Goal: Task Accomplishment & Management: Use online tool/utility

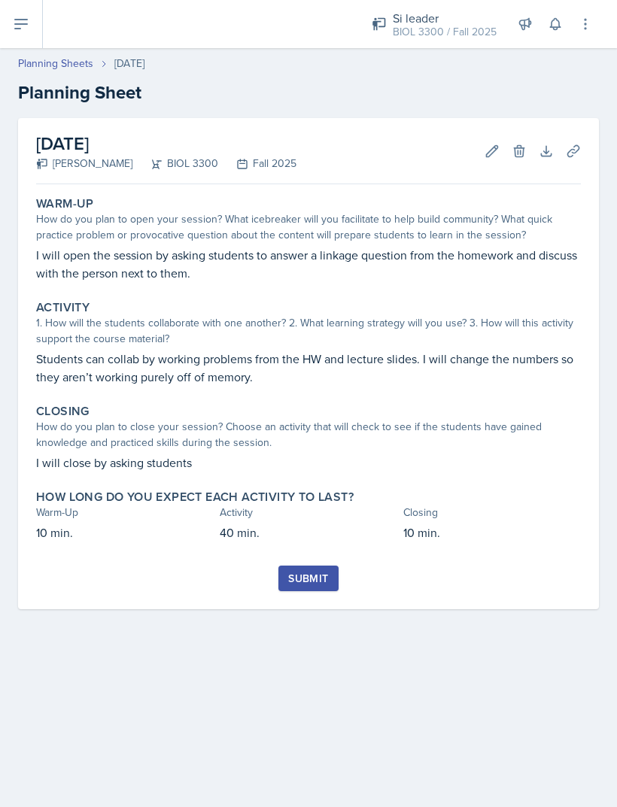
click at [498, 360] on p "Students can collab by working problems from the HW and lecture slides. I will …" at bounding box center [308, 368] width 545 height 36
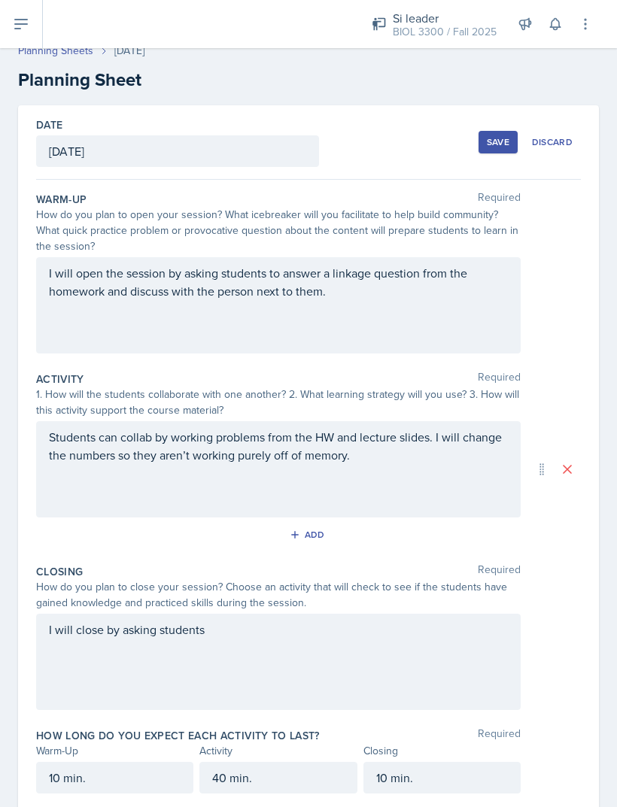
scroll to position [11, 0]
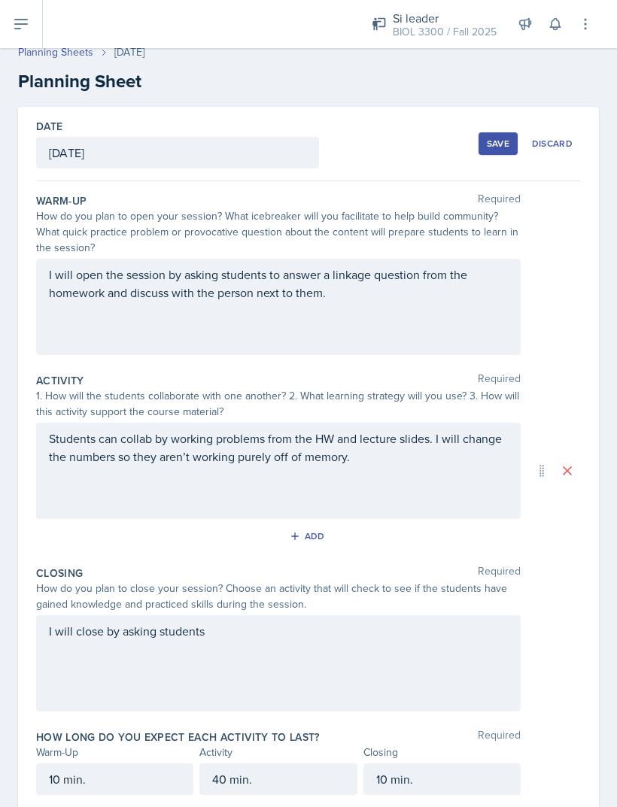
click at [472, 439] on div "Students can collab by working problems from the HW and lecture slides. I will …" at bounding box center [278, 471] width 484 height 96
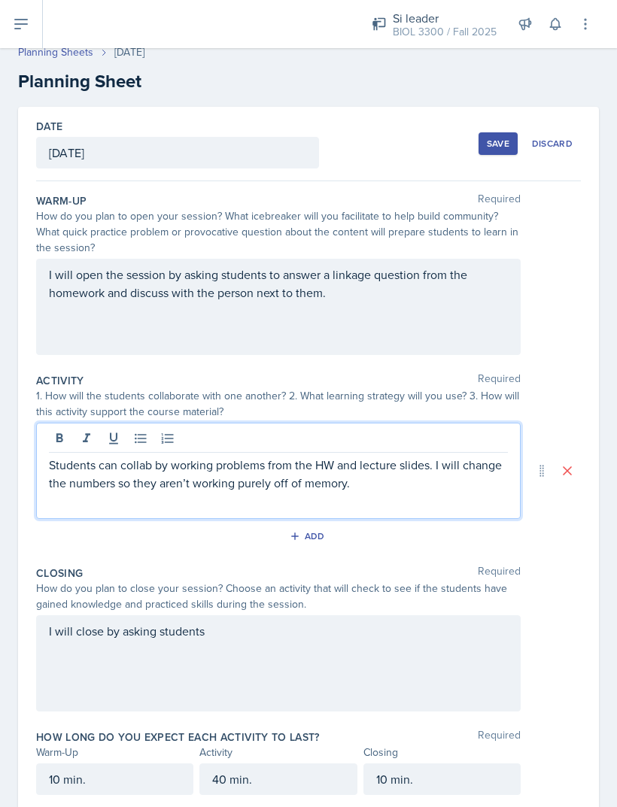
click at [472, 449] on div at bounding box center [278, 440] width 459 height 25
click at [475, 473] on p "Students can collab by working problems from the HW and lecture slides. I will …" at bounding box center [278, 474] width 459 height 36
click at [454, 481] on p "Students can collab by working problems from the HW and lecture slides. I will …" at bounding box center [278, 474] width 459 height 36
click at [445, 468] on p "Students can collab by working problems from the HW and lecture slides. I will …" at bounding box center [278, 474] width 459 height 36
click at [443, 459] on p "Students can collab by working problems from the HW and lecture slides. I will …" at bounding box center [278, 474] width 459 height 36
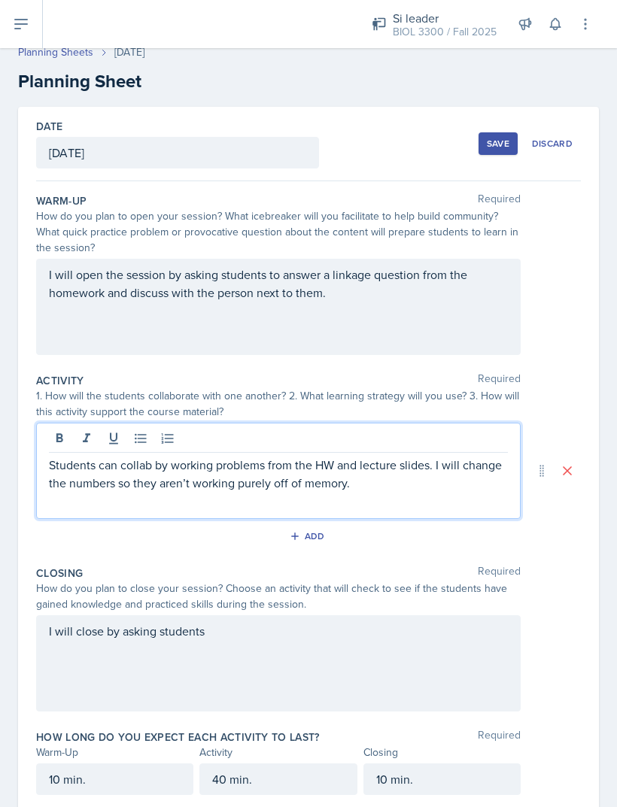
click at [430, 464] on p "Students can collab by working problems from the HW and lecture slides. I will …" at bounding box center [278, 474] width 459 height 36
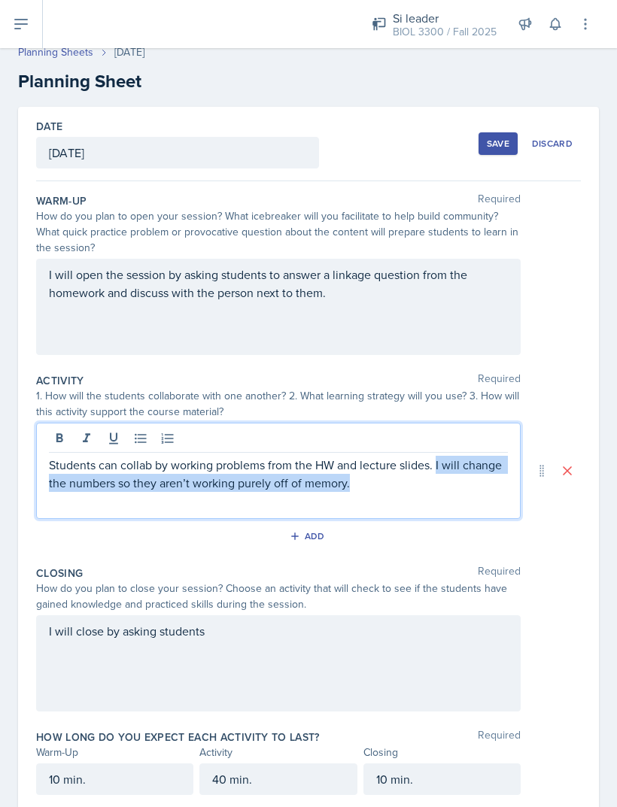
copy p "I will change the numbers so they aren’t working purely off of memory."
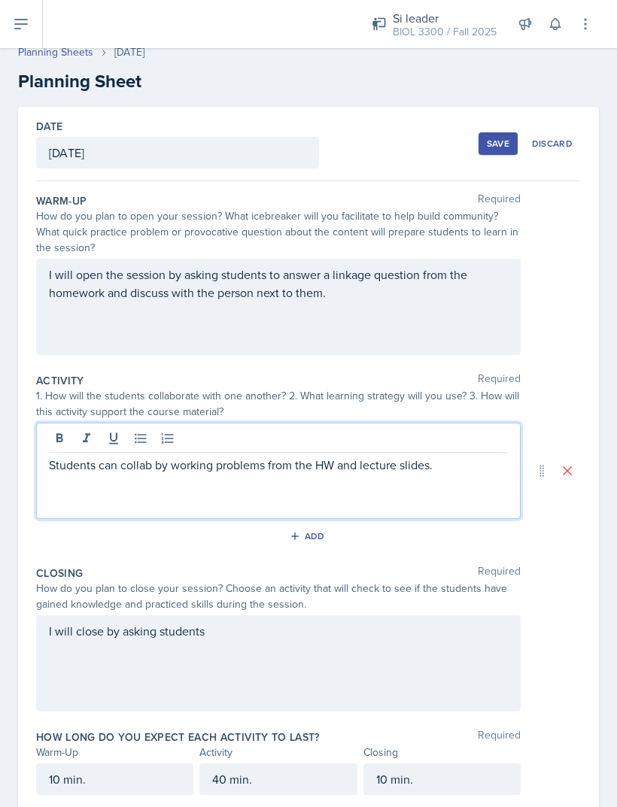
click at [461, 468] on p "Students can collab by working problems from the HW and lecture slides." at bounding box center [278, 465] width 459 height 18
click at [441, 312] on div "I will open the session by asking students to answer a linkage question from th…" at bounding box center [278, 307] width 484 height 96
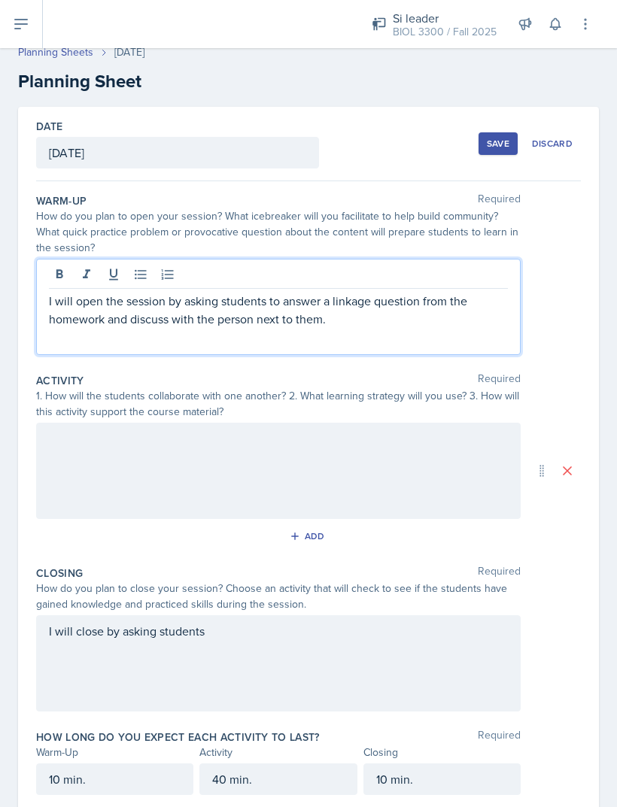
click at [442, 321] on p "I will open the session by asking students to answer a linkage question from th…" at bounding box center [278, 310] width 459 height 36
click at [448, 311] on p "I will open the session by asking students to answer a linkage question from th…" at bounding box center [278, 310] width 459 height 36
click at [417, 326] on p "I will open the session by asking students to answer a linkage question from th…" at bounding box center [278, 310] width 459 height 36
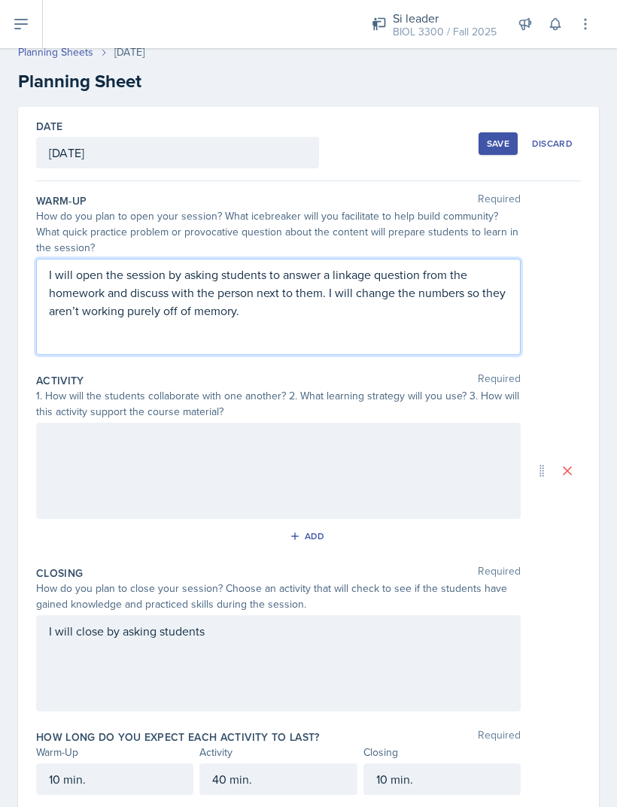
click at [415, 469] on div at bounding box center [278, 471] width 484 height 96
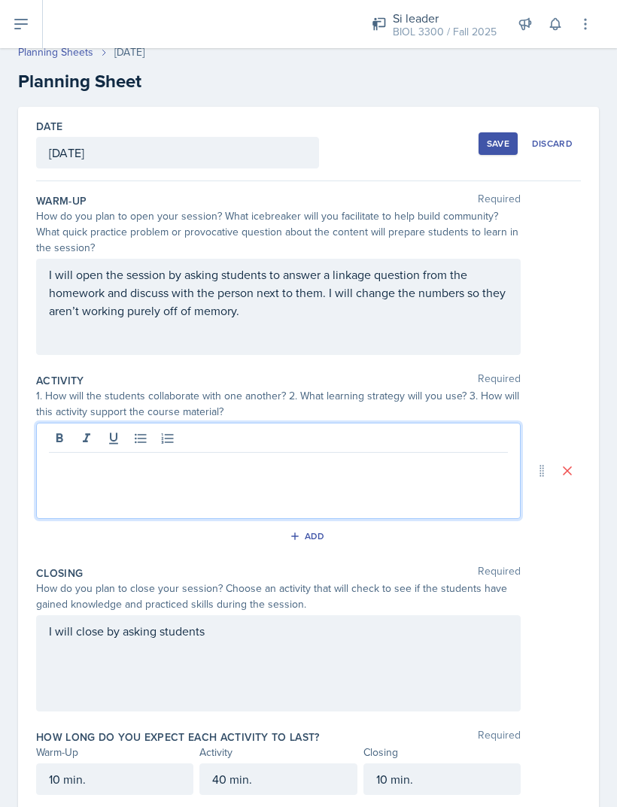
click at [423, 466] on p at bounding box center [278, 465] width 459 height 18
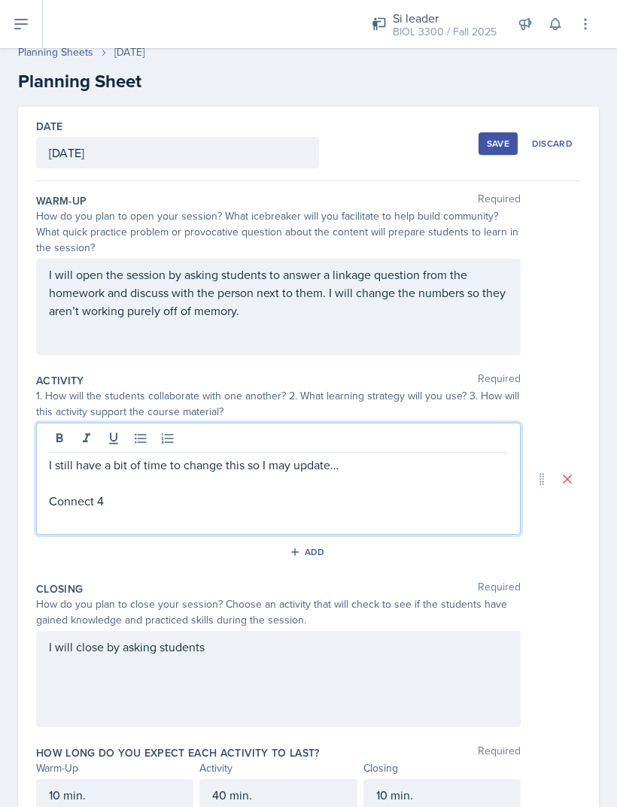
click at [68, 437] on button at bounding box center [59, 438] width 21 height 21
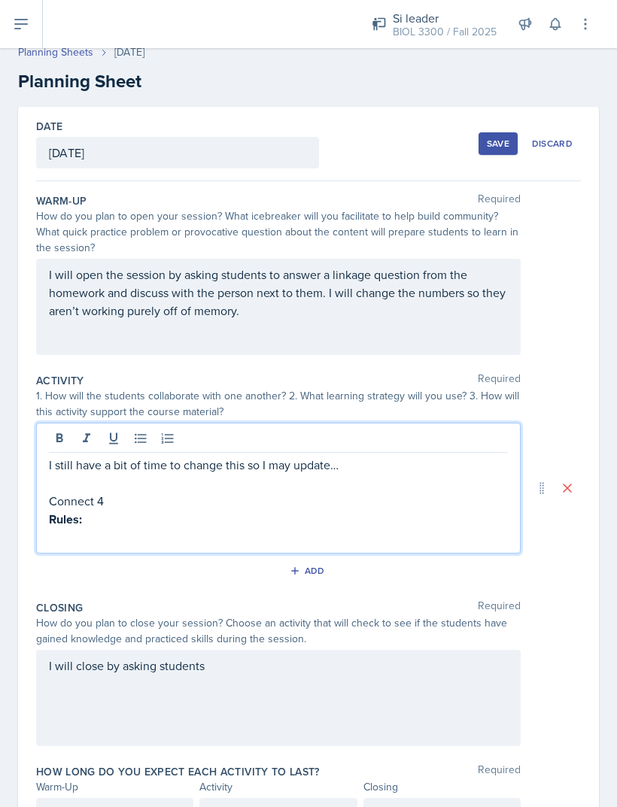
click at [62, 435] on icon at bounding box center [59, 438] width 15 height 15
click at [57, 429] on button at bounding box center [59, 438] width 21 height 21
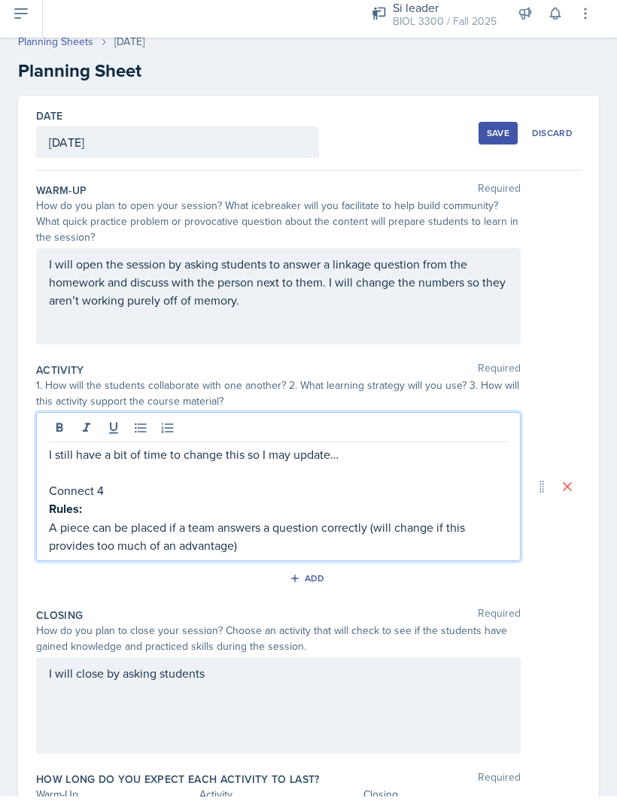
click at [436, 529] on p "A piece can be placed if a team answers a question correctly (will change if th…" at bounding box center [278, 547] width 459 height 36
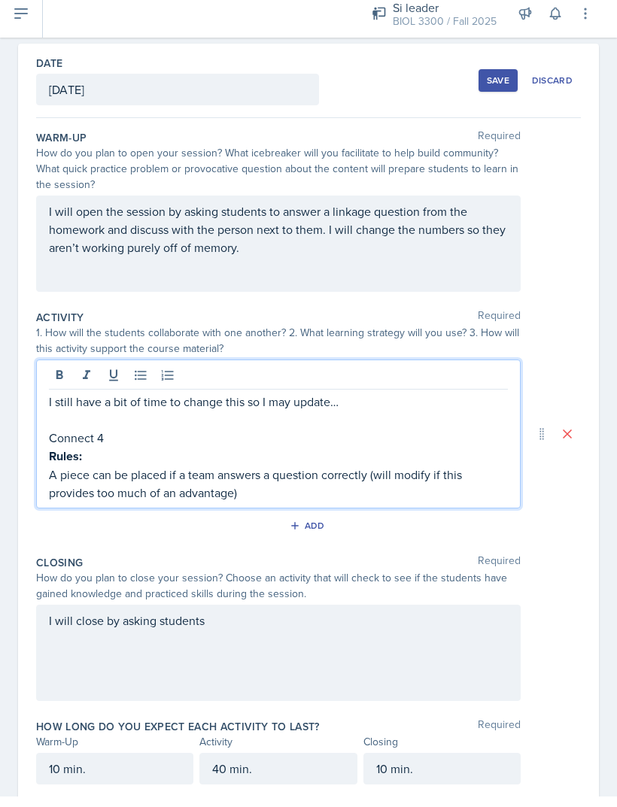
scroll to position [63, 0]
click at [299, 499] on p "A piece can be placed if a team answers a question correctly (will modify if th…" at bounding box center [278, 495] width 459 height 36
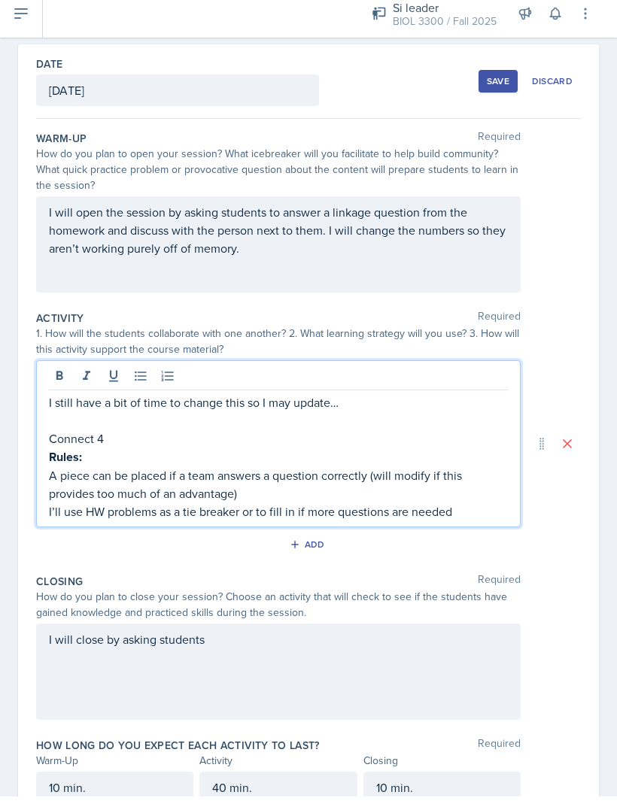
click at [145, 442] on p "Connect 4" at bounding box center [278, 449] width 459 height 18
click at [118, 459] on p "Rules:" at bounding box center [278, 467] width 459 height 19
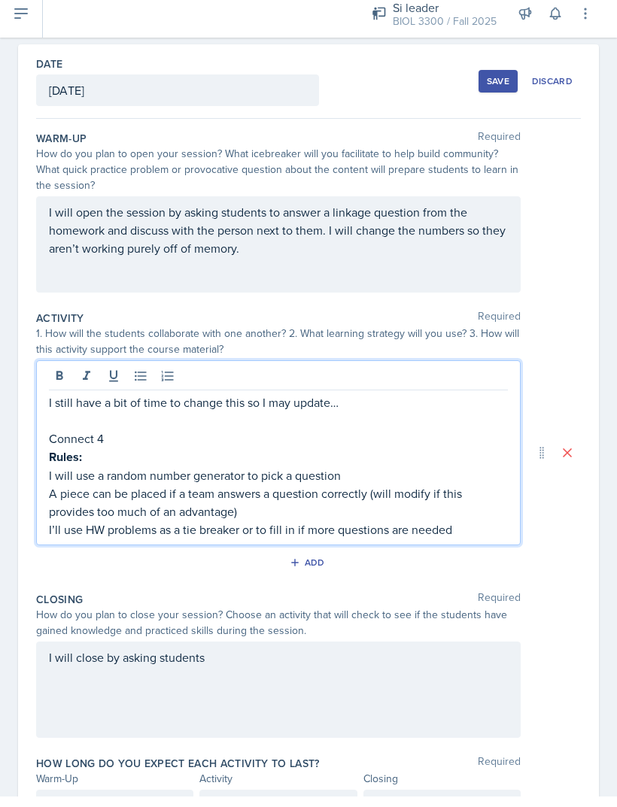
click at [123, 463] on p "Rules:" at bounding box center [278, 467] width 459 height 19
click at [162, 440] on p "Connect 4" at bounding box center [278, 449] width 459 height 18
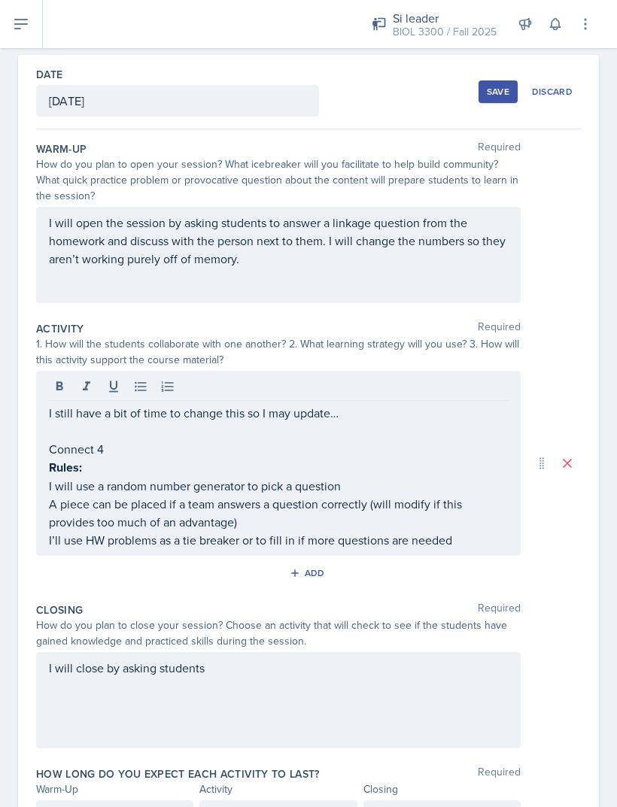
click at [99, 408] on p "I still have a bit of time to change this so I may update…" at bounding box center [278, 413] width 459 height 18
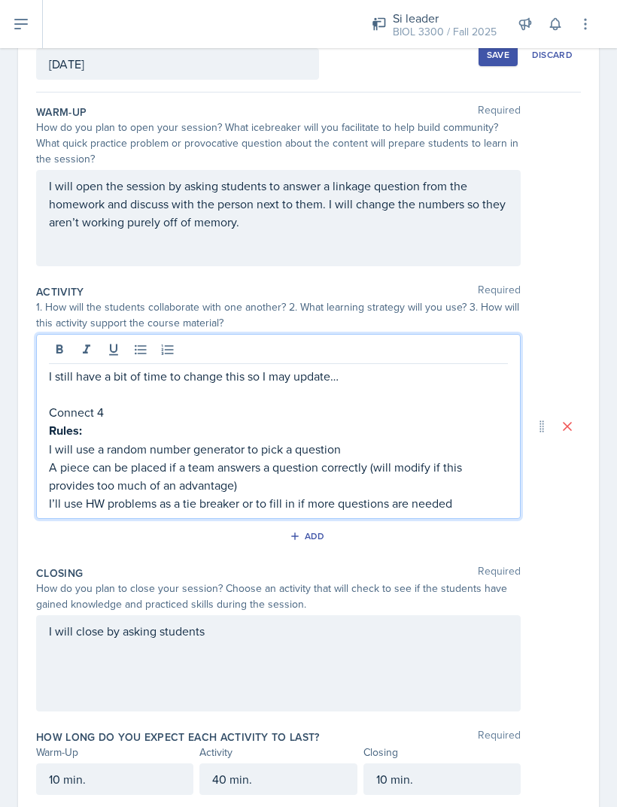
scroll to position [99, 0]
click at [461, 368] on p "I still have a bit of time to change this so I may update…" at bounding box center [278, 377] width 459 height 18
click at [54, 368] on p "I still have a bit of time to change this so I may update…" at bounding box center [278, 377] width 459 height 18
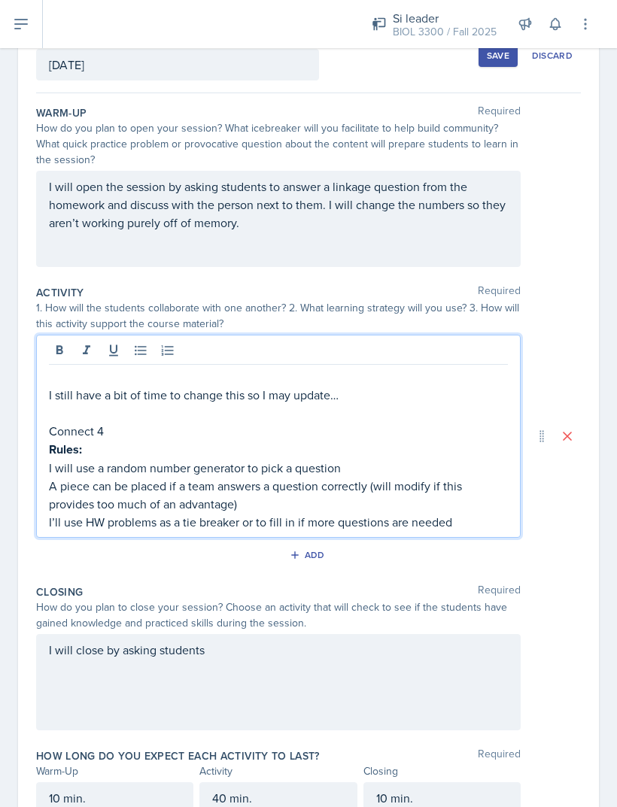
click at [96, 368] on p at bounding box center [278, 377] width 459 height 18
click at [67, 342] on button at bounding box center [59, 350] width 21 height 21
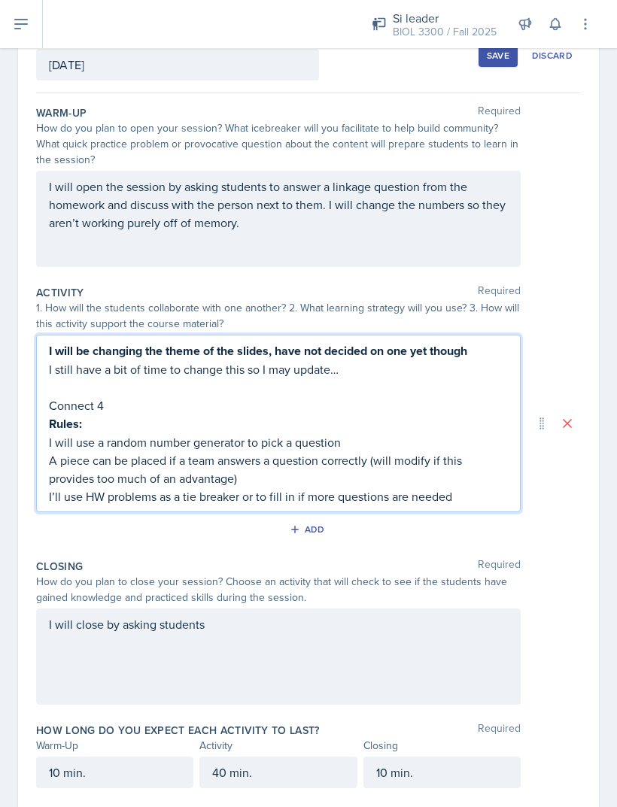
scroll to position [91, 0]
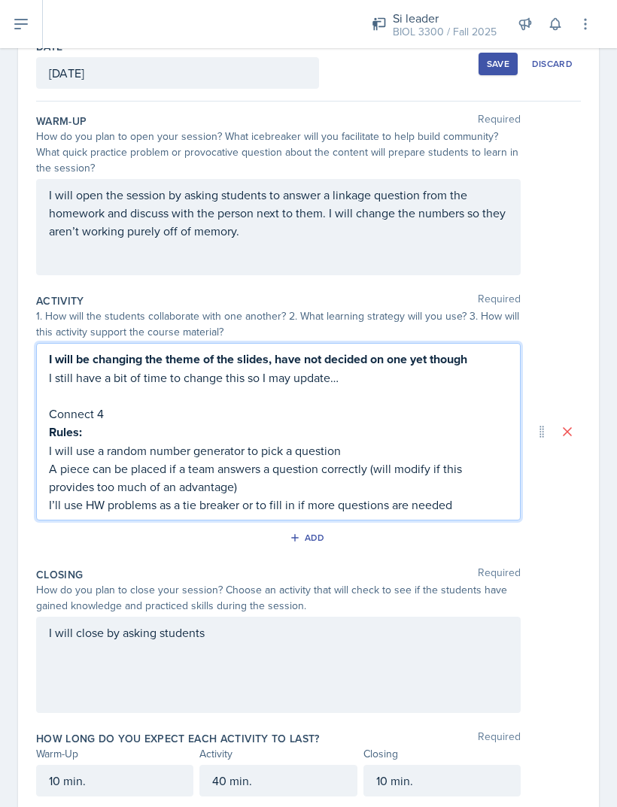
click at [43, 321] on div "1. How will the students collaborate with one another? 2. What learning strateg…" at bounding box center [278, 324] width 484 height 32
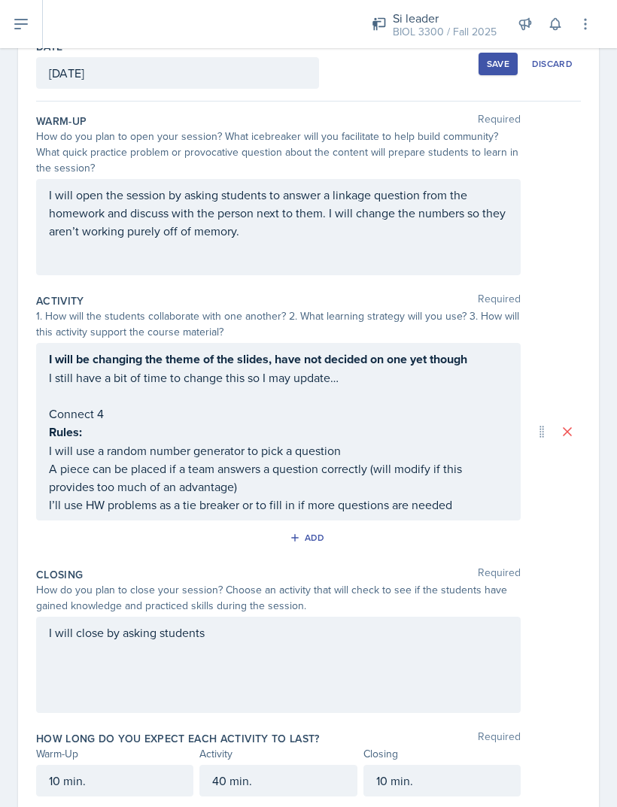
click at [67, 391] on div "I will be changing the theme of the slides, have not decided on one yet though …" at bounding box center [278, 432] width 459 height 164
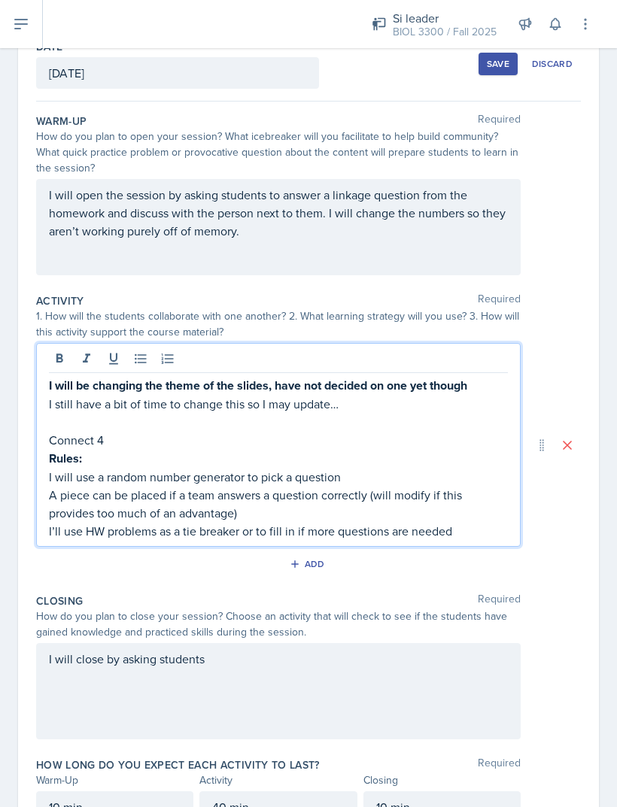
click at [394, 678] on div "I will close by asking students" at bounding box center [278, 691] width 484 height 96
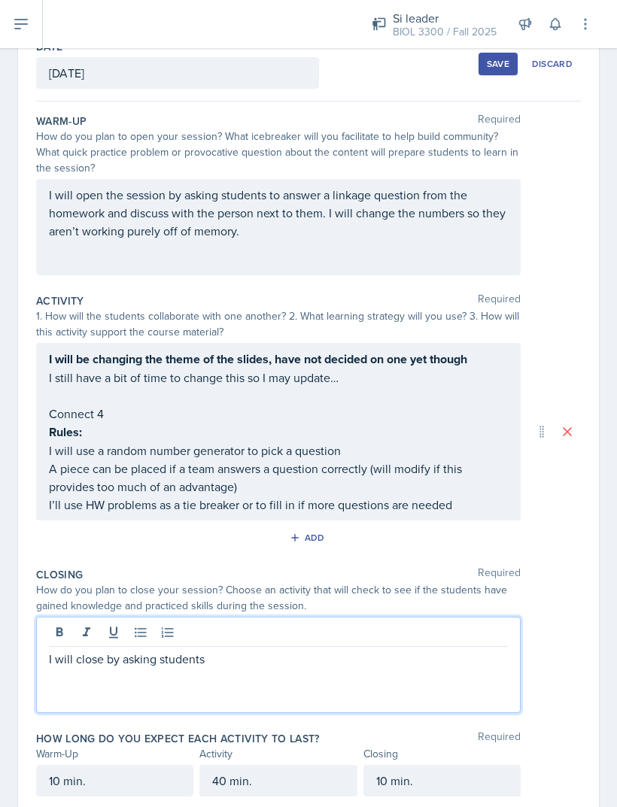
click at [416, 673] on div "I will close by asking students" at bounding box center [278, 665] width 484 height 96
click at [418, 626] on div at bounding box center [278, 634] width 459 height 25
click at [408, 650] on p "I will close by asking students" at bounding box center [278, 659] width 459 height 18
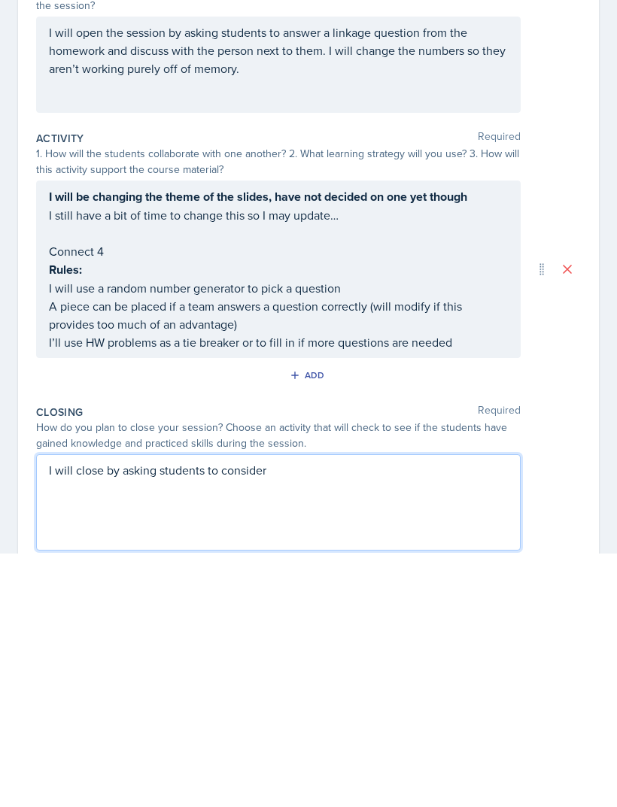
scroll to position [0, 0]
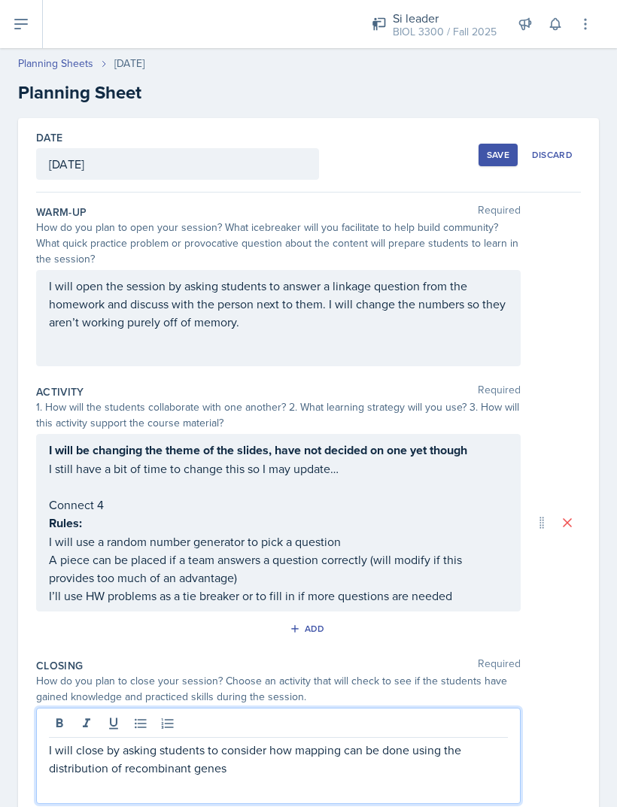
click at [115, 741] on p "I will close by asking students to consider how mapping can be done using the d…" at bounding box center [278, 759] width 459 height 36
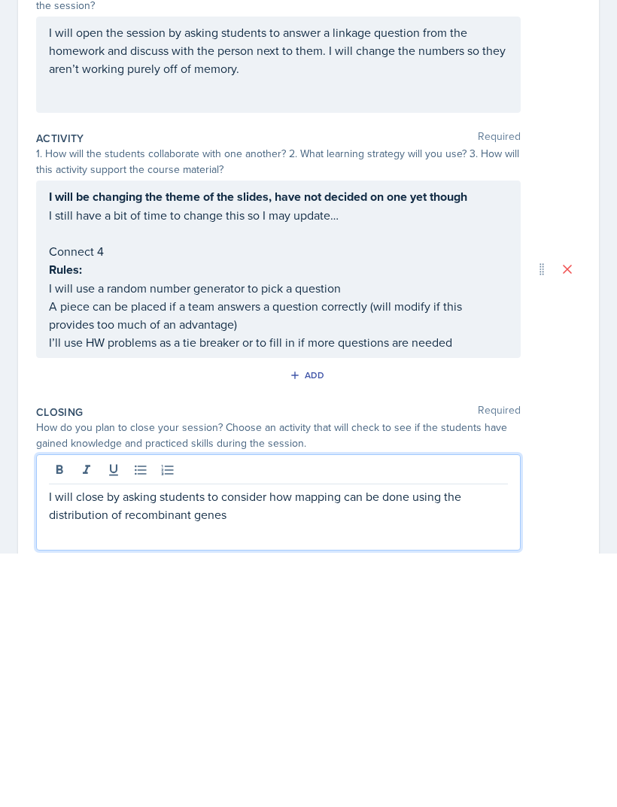
click at [459, 741] on p "I will close by asking students to consider how mapping can be done using the d…" at bounding box center [278, 759] width 459 height 36
click at [101, 741] on p "I will close by asking students to consider how mapping can be done using a dis…" at bounding box center [278, 759] width 459 height 36
click at [199, 741] on p "I will close by asking students to consider how mapping can be done using a dis…" at bounding box center [278, 759] width 459 height 36
click at [259, 741] on p "I will close by asking students to consider how mapping can be done using a dis…" at bounding box center [278, 759] width 459 height 36
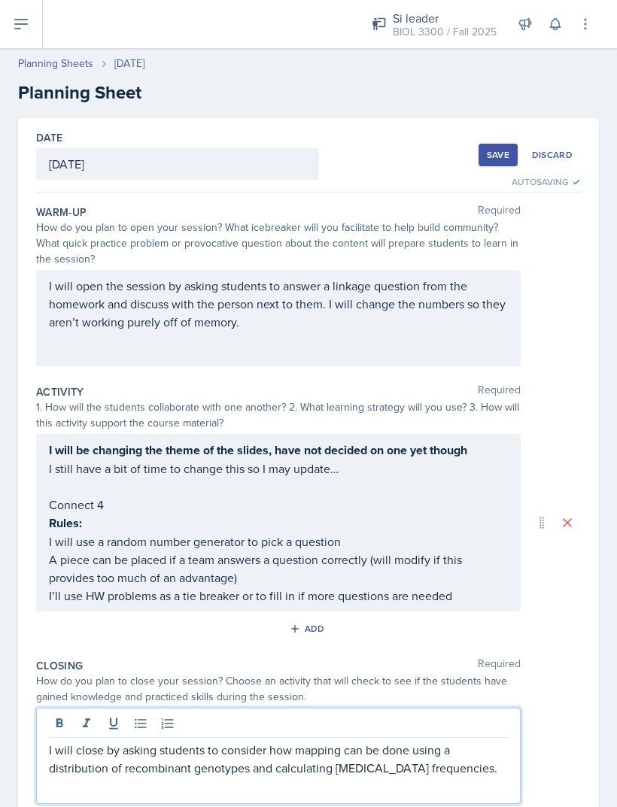
click at [17, 31] on icon at bounding box center [21, 24] width 18 height 18
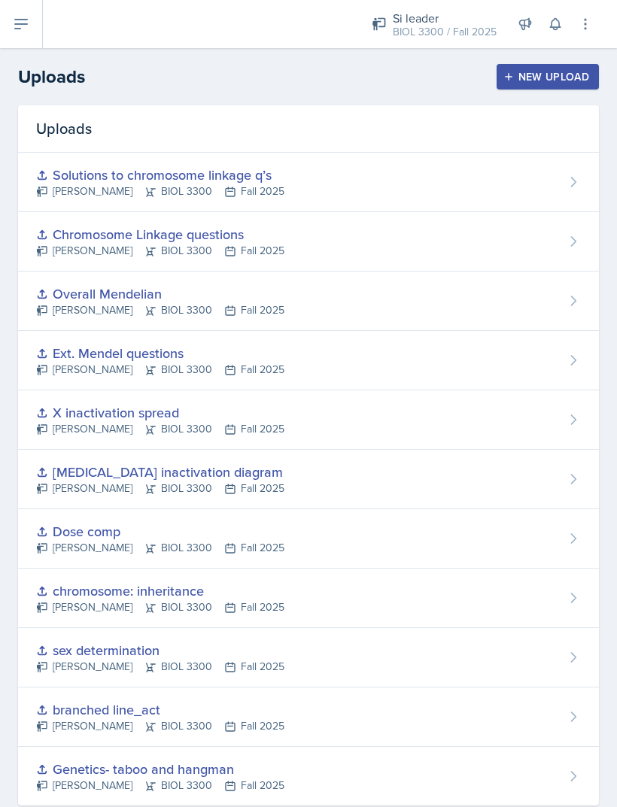
click at [510, 78] on icon "button" at bounding box center [508, 76] width 11 height 11
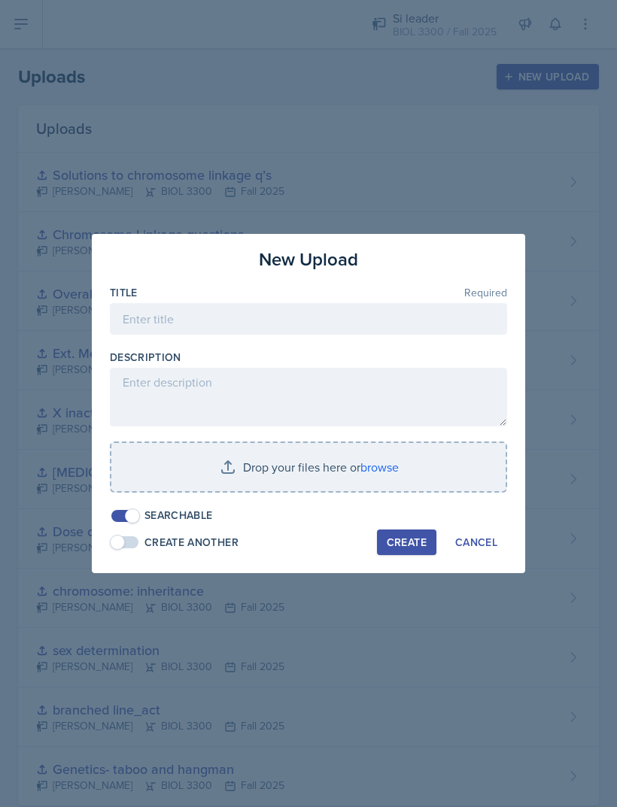
click at [377, 466] on input "file" at bounding box center [308, 467] width 394 height 48
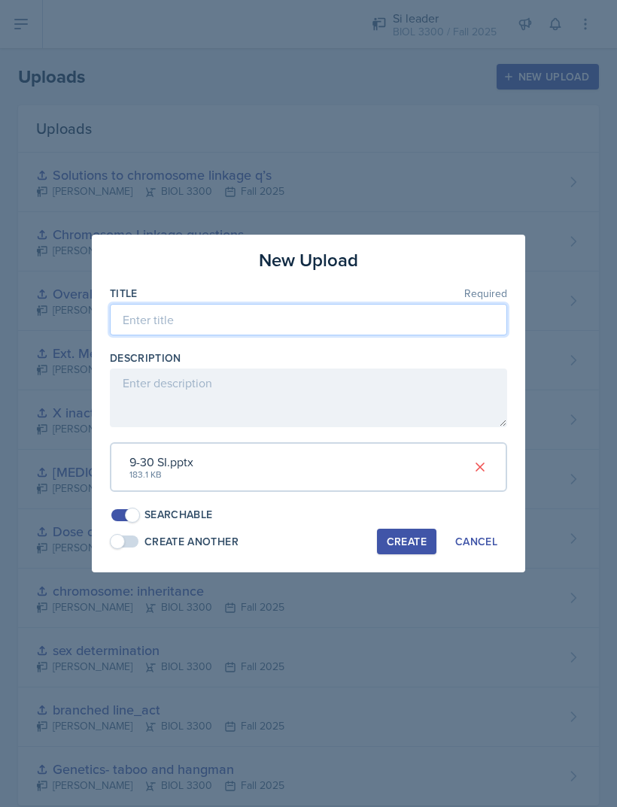
click at [420, 322] on input at bounding box center [308, 320] width 397 height 32
type input "Mapping Q’s"
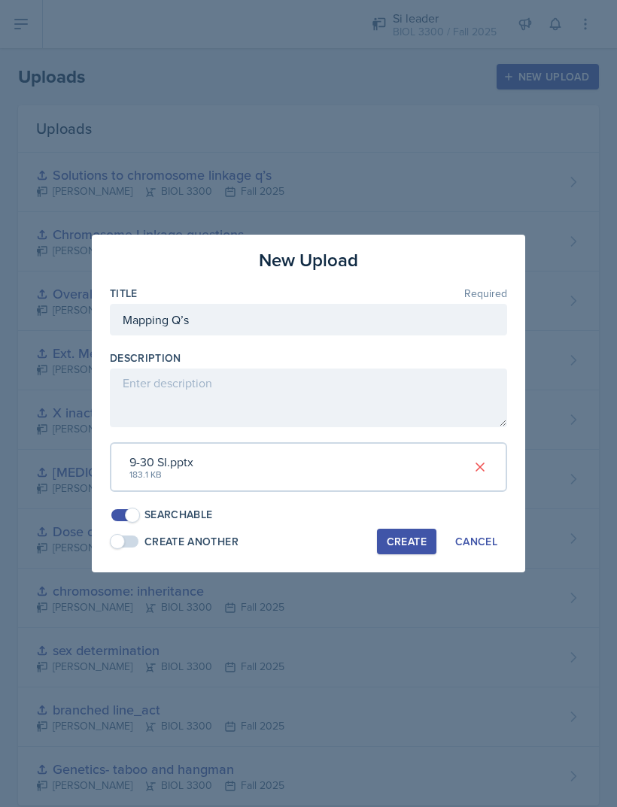
click at [413, 548] on button "Create" at bounding box center [406, 542] width 59 height 26
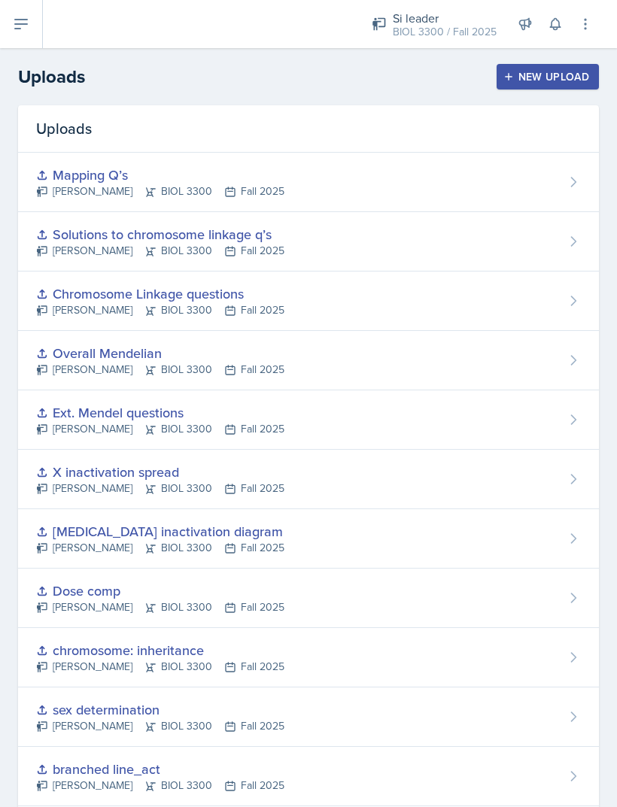
click at [129, 6] on div at bounding box center [197, 24] width 284 height 48
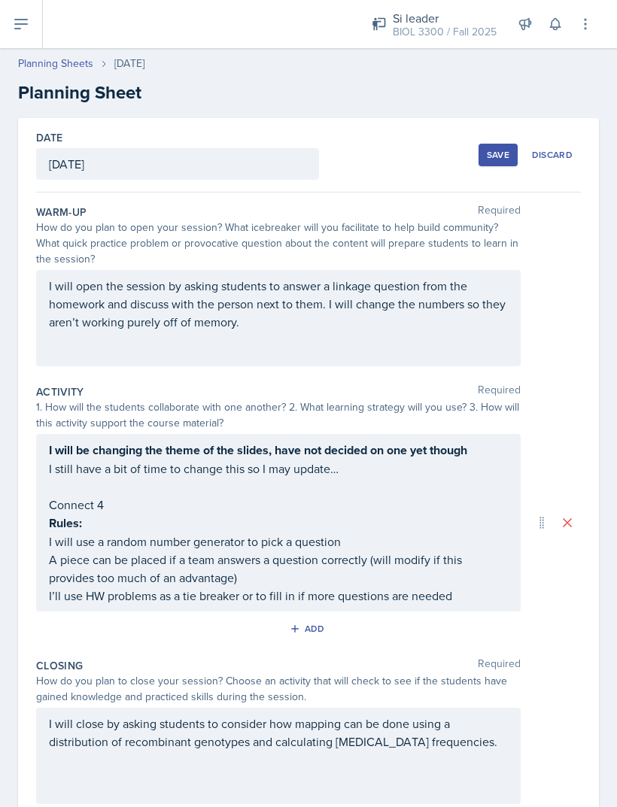
click at [496, 149] on div "Save" at bounding box center [498, 155] width 23 height 12
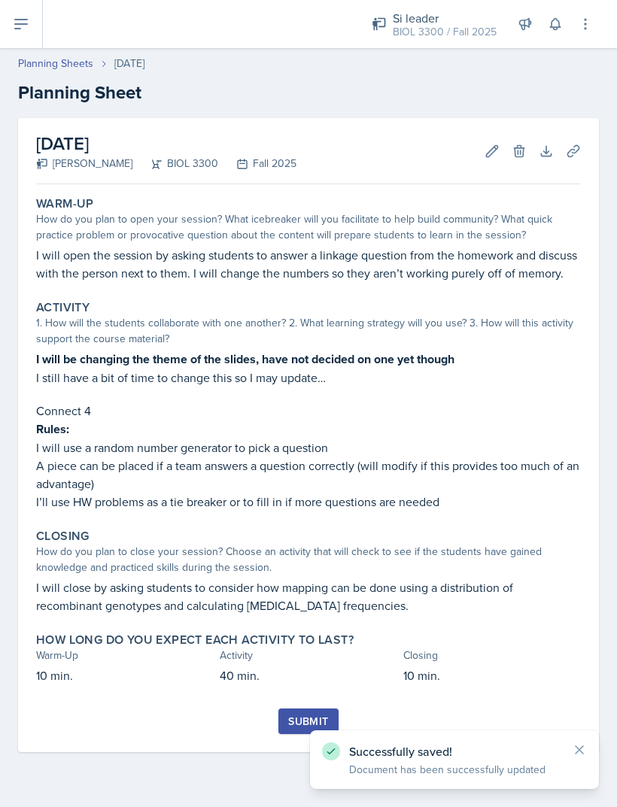
click at [385, 153] on div "September 30th, 2025 Roger Brown BIOL 3300 Fall 2025 Edit Delete Download Uploa…" at bounding box center [308, 151] width 545 height 66
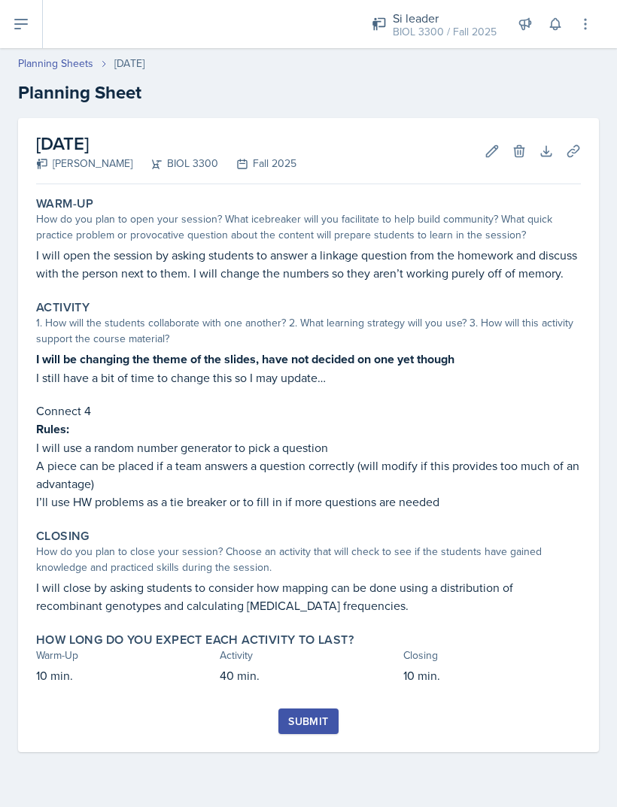
scroll to position [48, 0]
